Goal: Information Seeking & Learning: Understand process/instructions

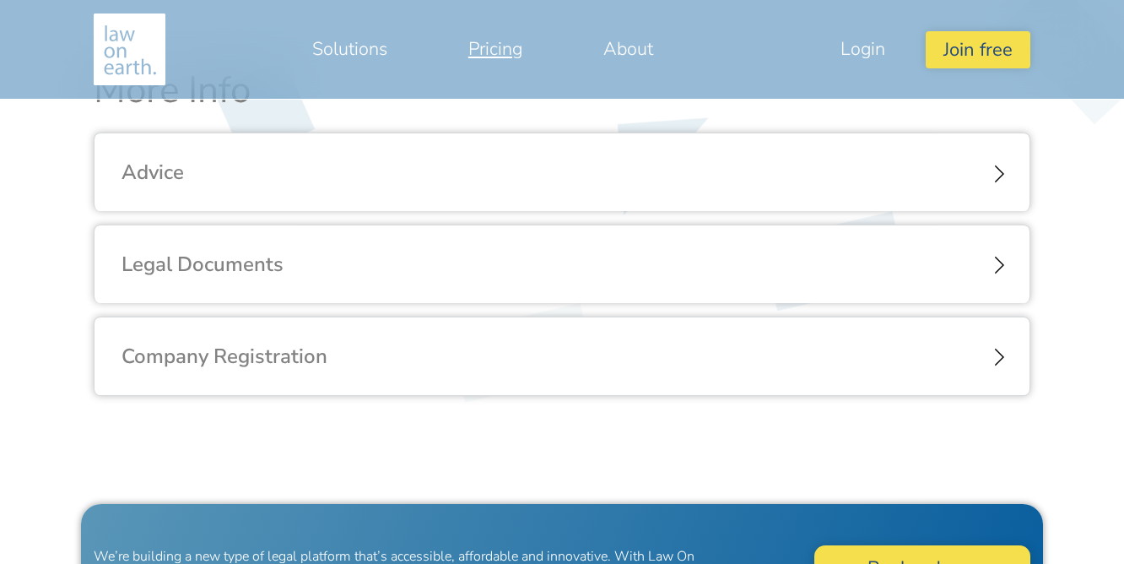
scroll to position [2028, 0]
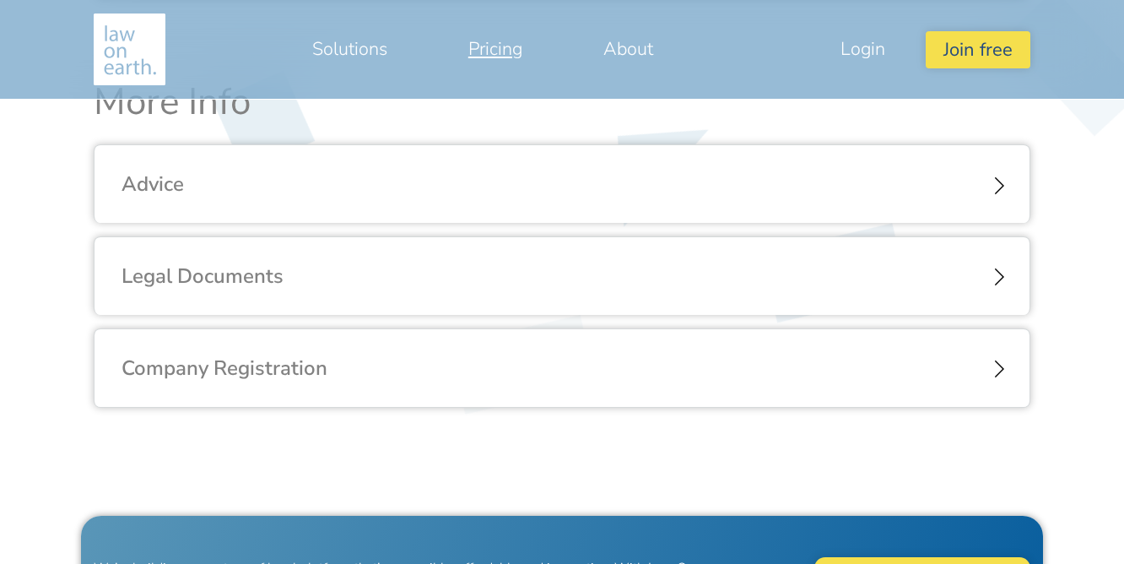
click at [513, 269] on div "Legal Documents" at bounding box center [562, 276] width 935 height 78
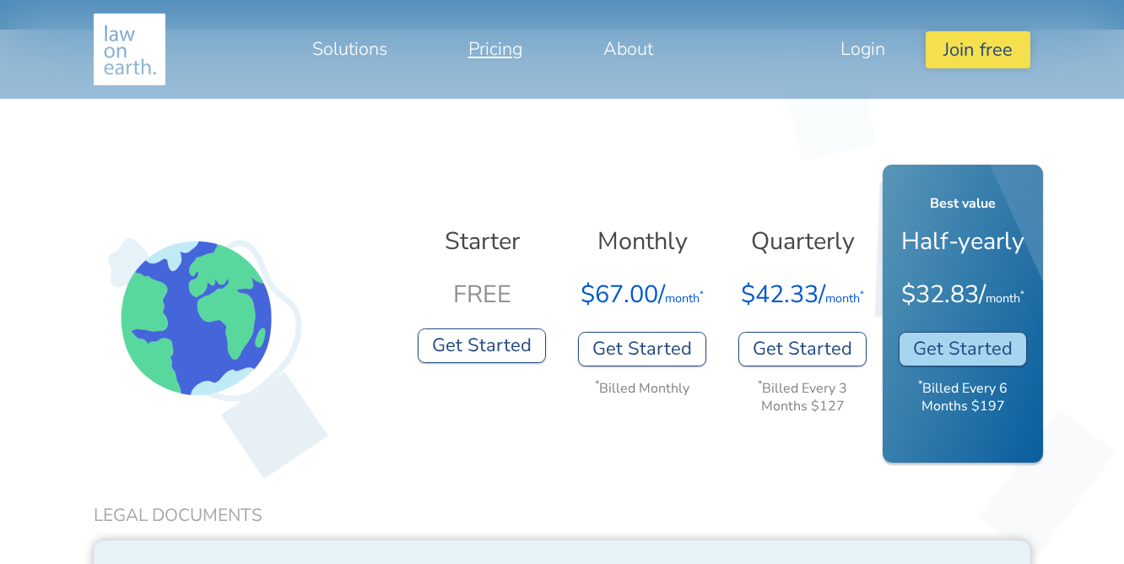
scroll to position [556, 0]
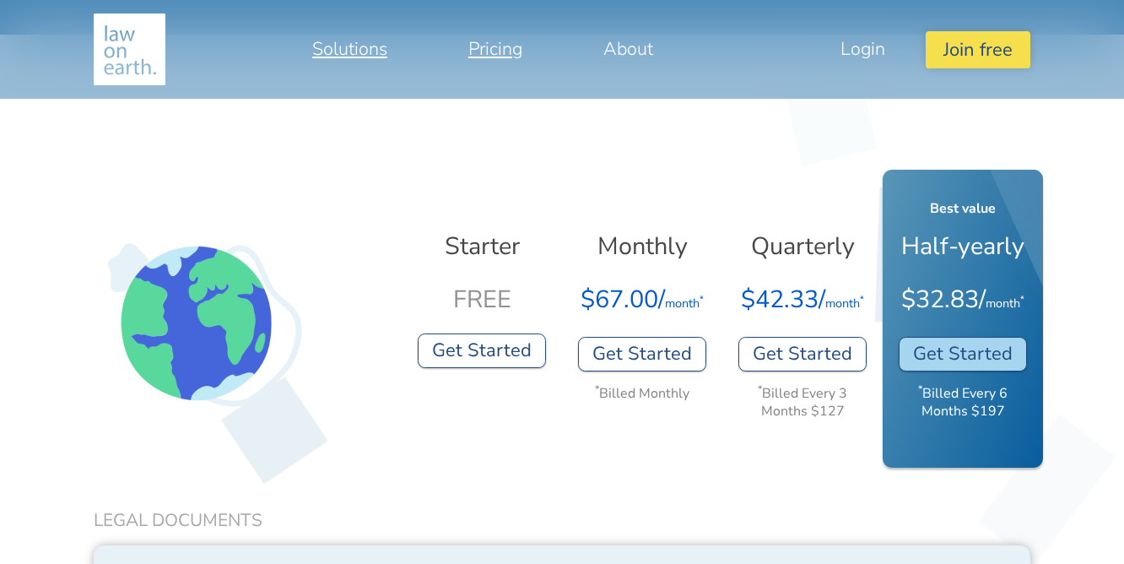
click at [358, 53] on link "Solutions" at bounding box center [350, 49] width 156 height 41
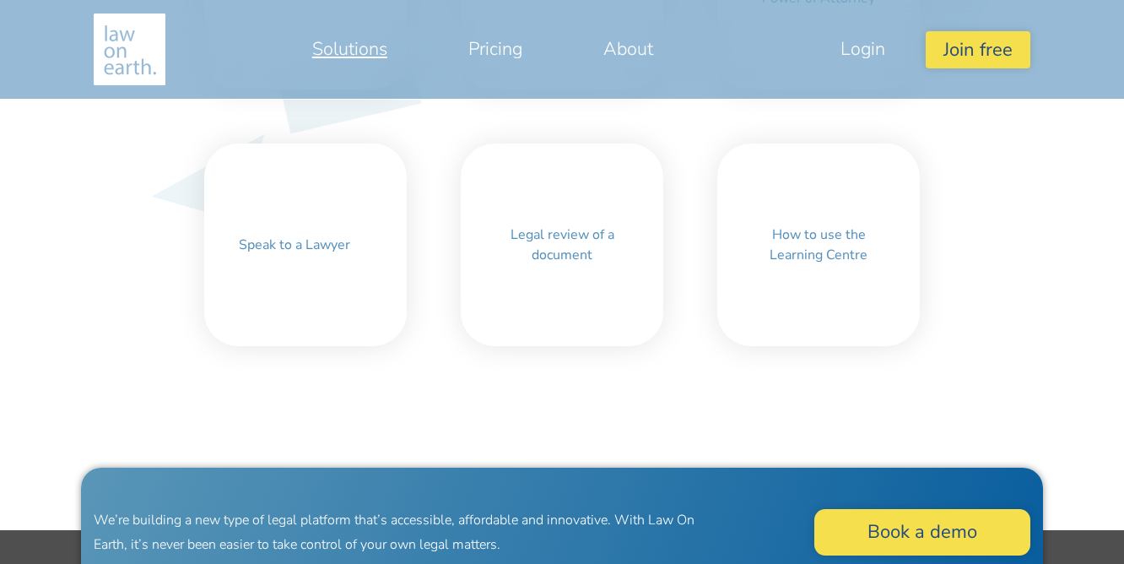
scroll to position [857, 0]
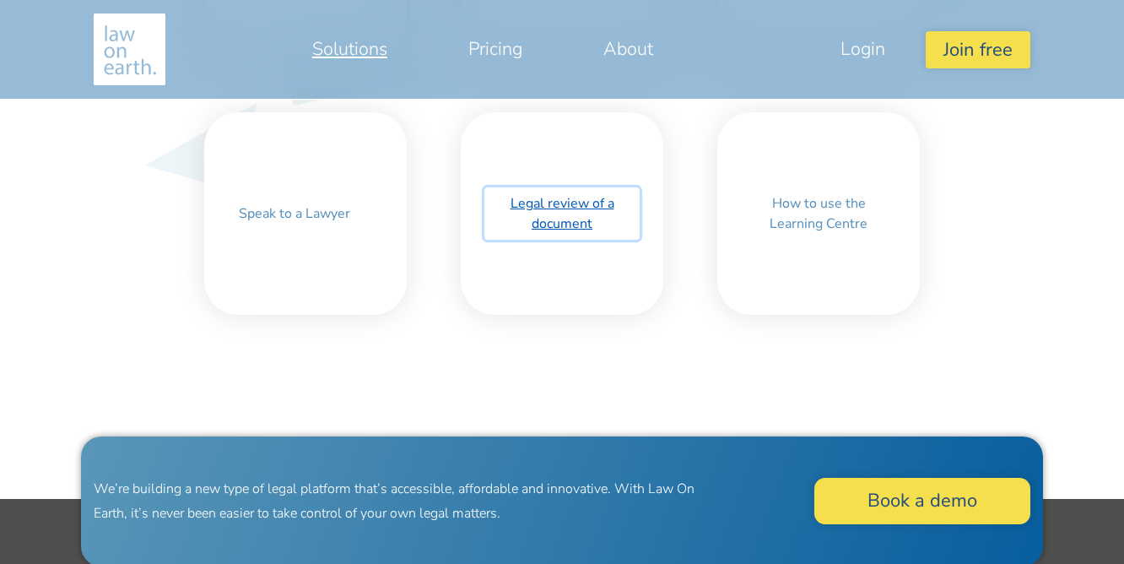
click at [552, 202] on link "Legal review of a document" at bounding box center [561, 213] width 155 height 52
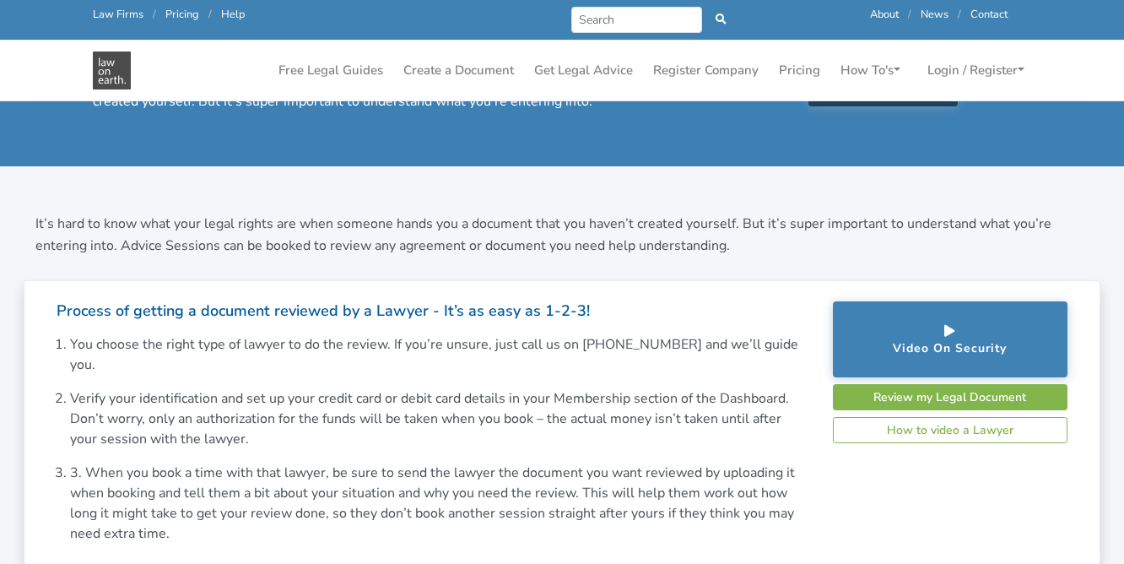
scroll to position [123, 0]
